Goal: Information Seeking & Learning: Find specific fact

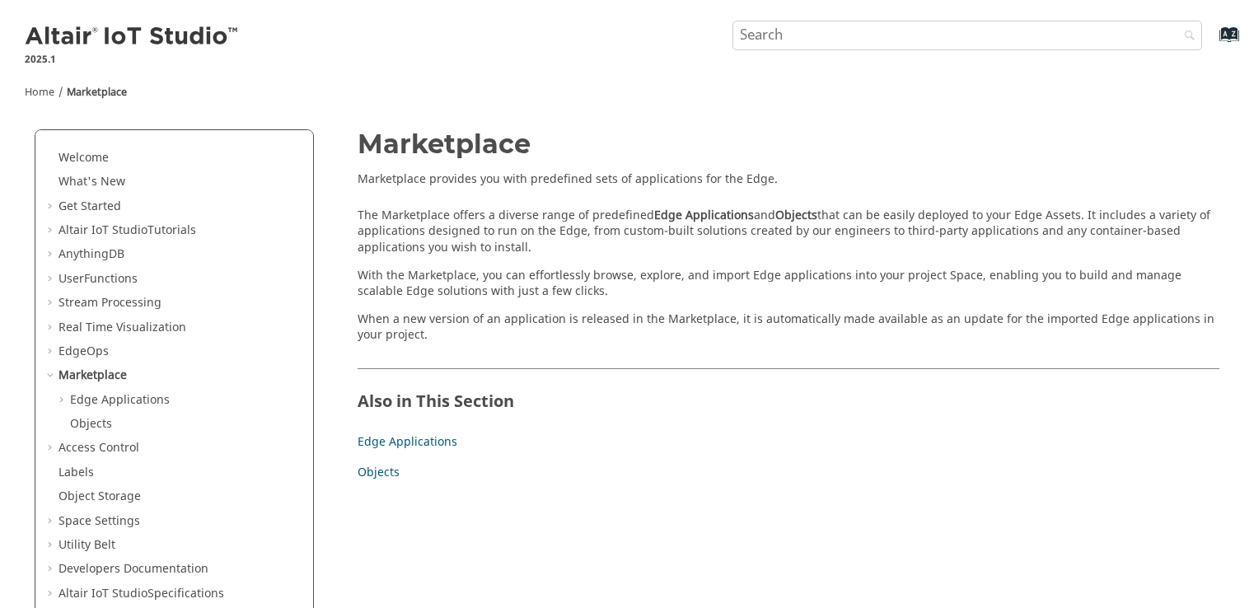
click at [889, 35] on input "Search query" at bounding box center [968, 36] width 470 height 30
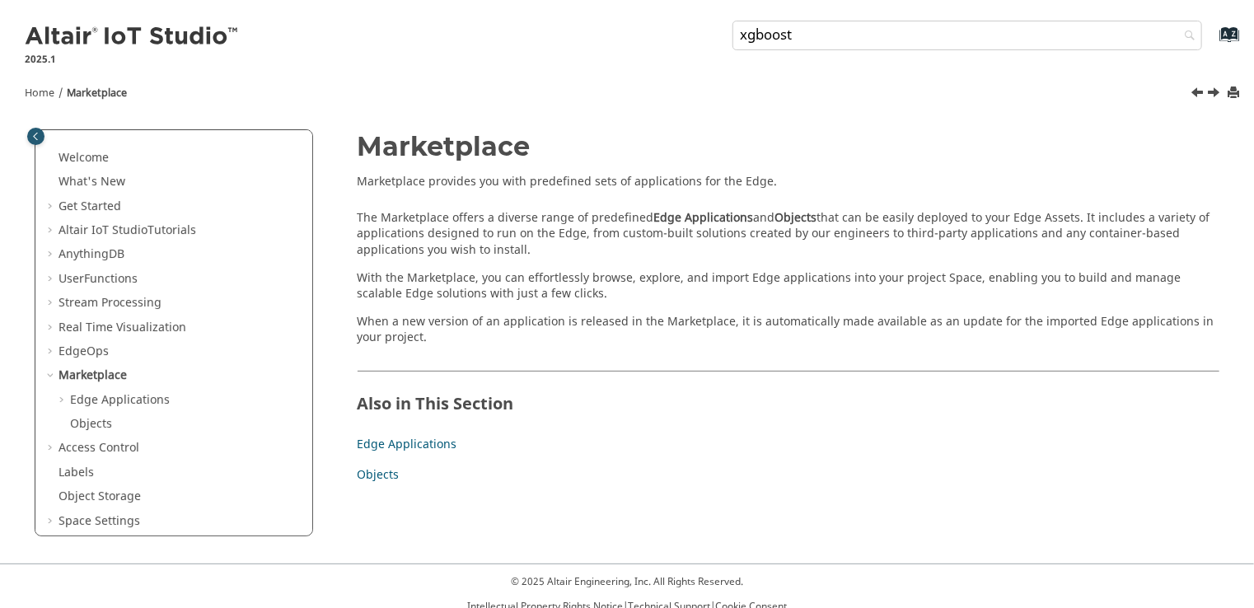
type input "xgboost"
click at [1163, 21] on button "Search" at bounding box center [1186, 37] width 46 height 32
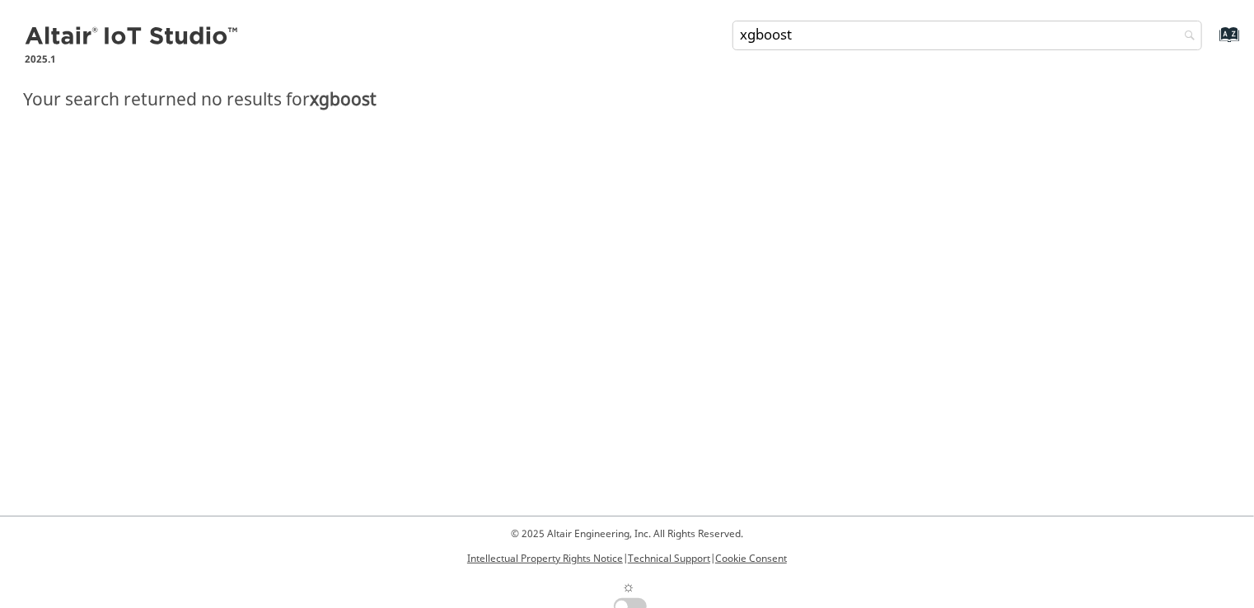
click at [27, 45] on img at bounding box center [133, 37] width 216 height 26
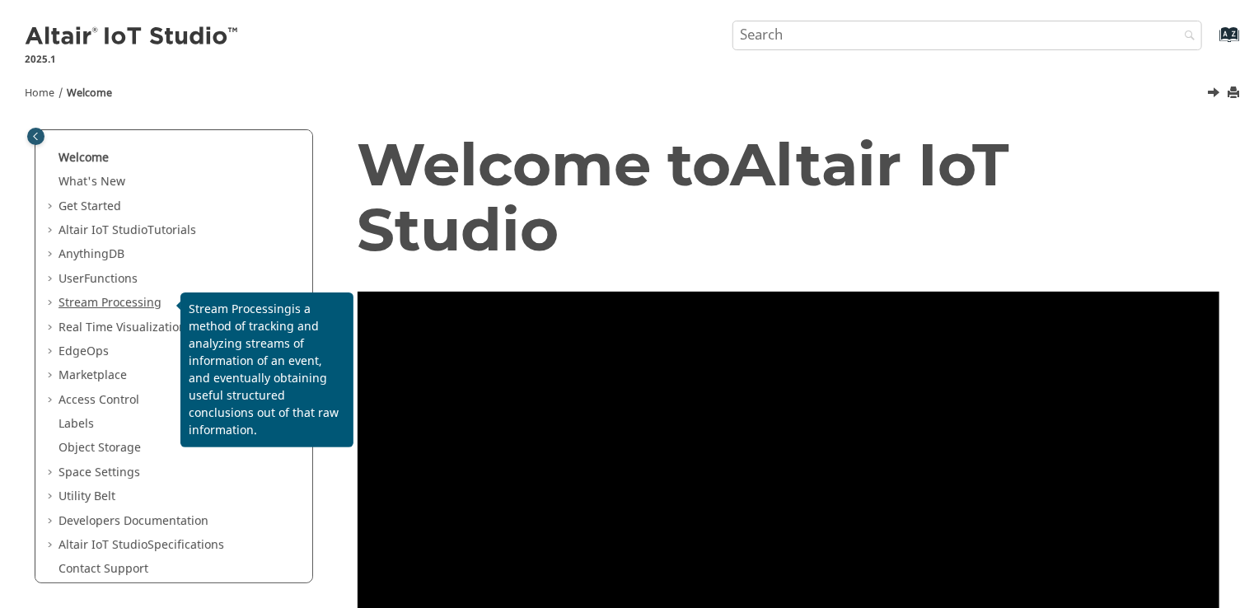
scroll to position [16, 0]
